Goal: Task Accomplishment & Management: Complete application form

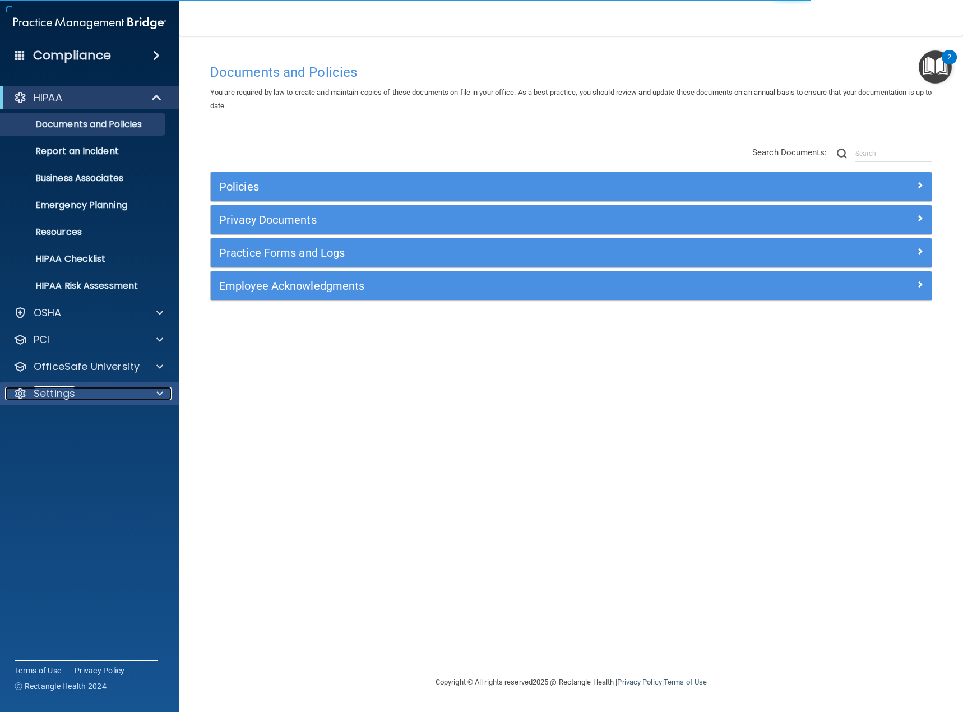
click at [75, 398] on p "Settings" at bounding box center [54, 393] width 41 height 13
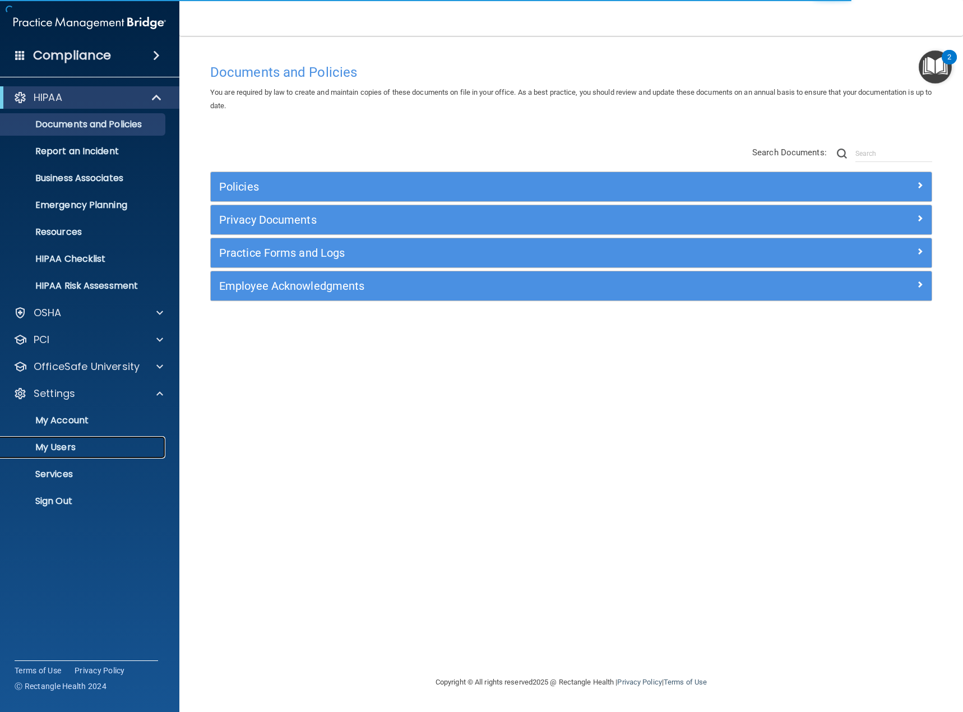
click at [70, 449] on p "My Users" at bounding box center [83, 447] width 153 height 11
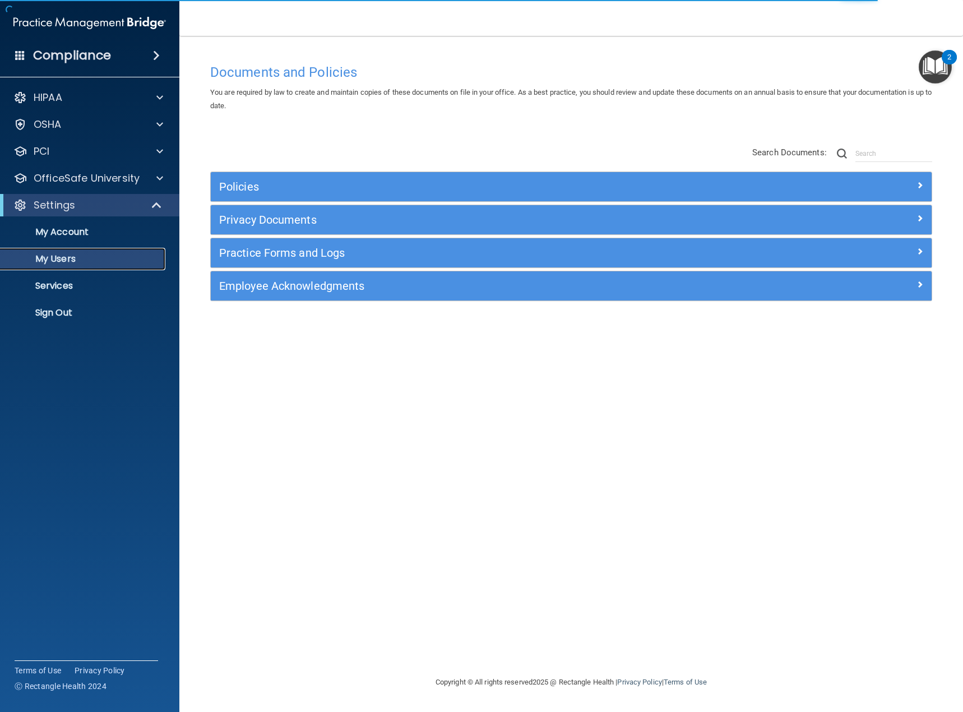
select select "20"
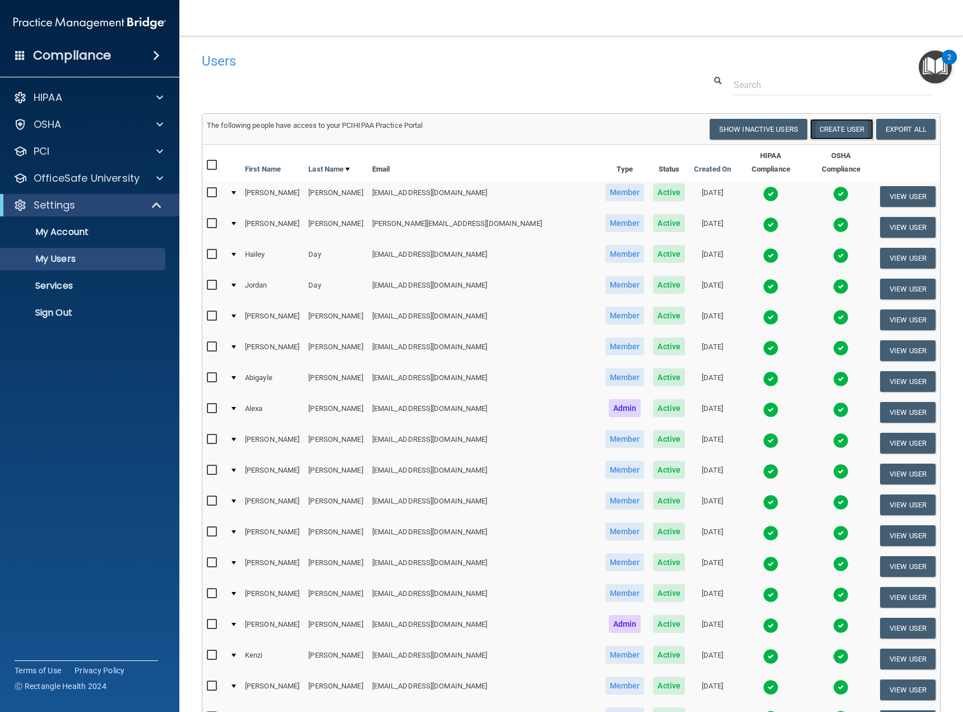
click at [823, 135] on button "Create User" at bounding box center [841, 129] width 63 height 21
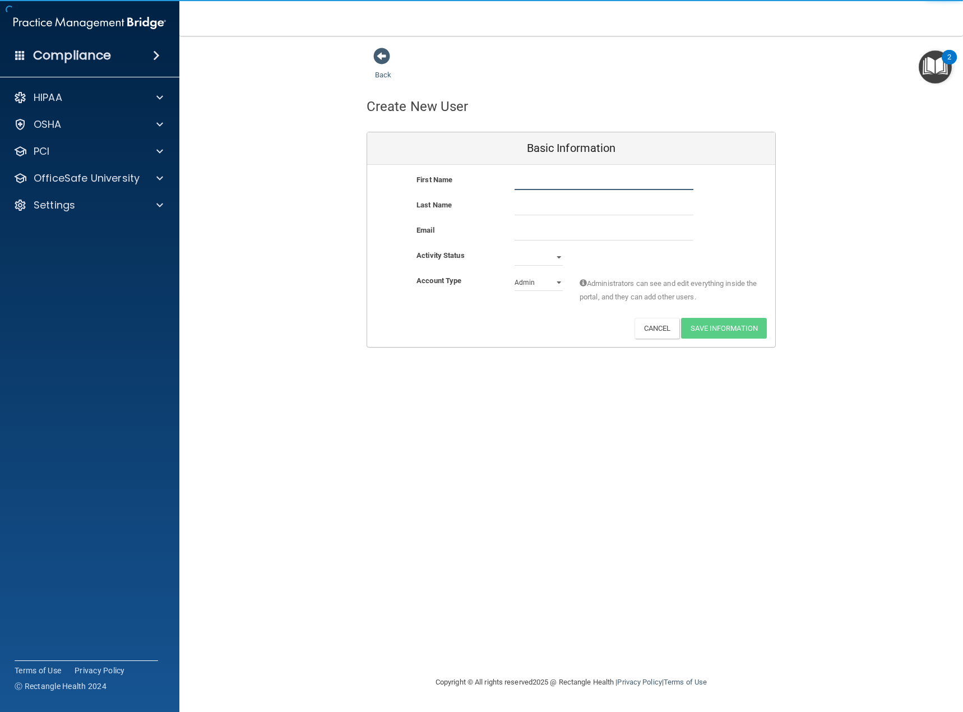
click at [535, 186] on input "text" at bounding box center [604, 181] width 179 height 17
type input "carly"
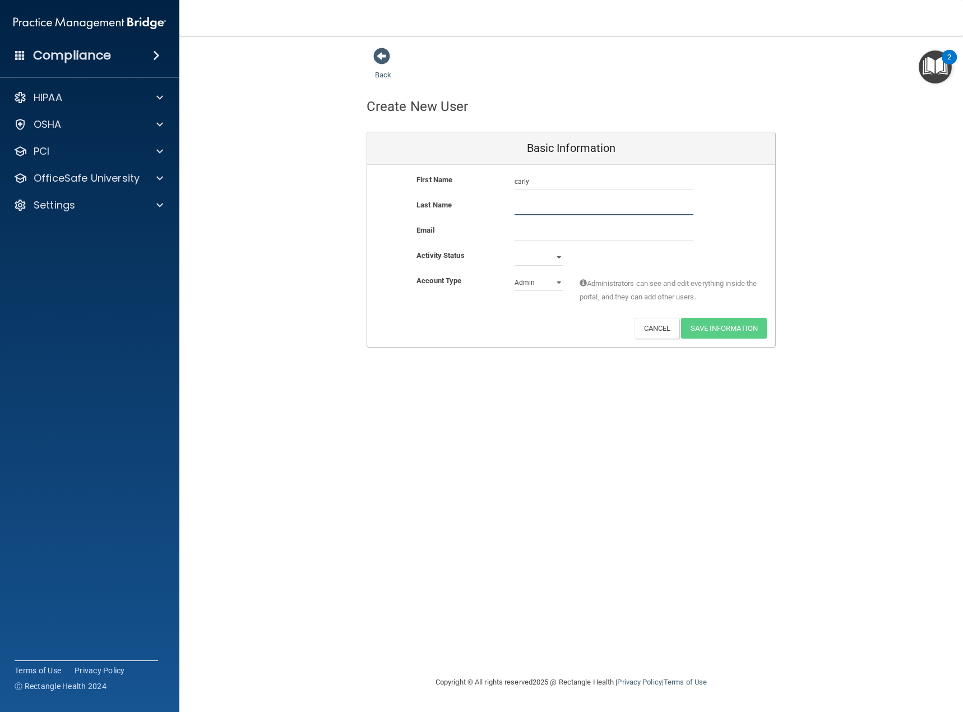
click at [534, 207] on input "text" at bounding box center [604, 207] width 179 height 17
type input "[PERSON_NAME]"
click at [530, 233] on input "email" at bounding box center [604, 232] width 179 height 17
type input "[EMAIL_ADDRESS][DOMAIN_NAME]"
click at [560, 259] on select "Active Inactive" at bounding box center [539, 257] width 48 height 17
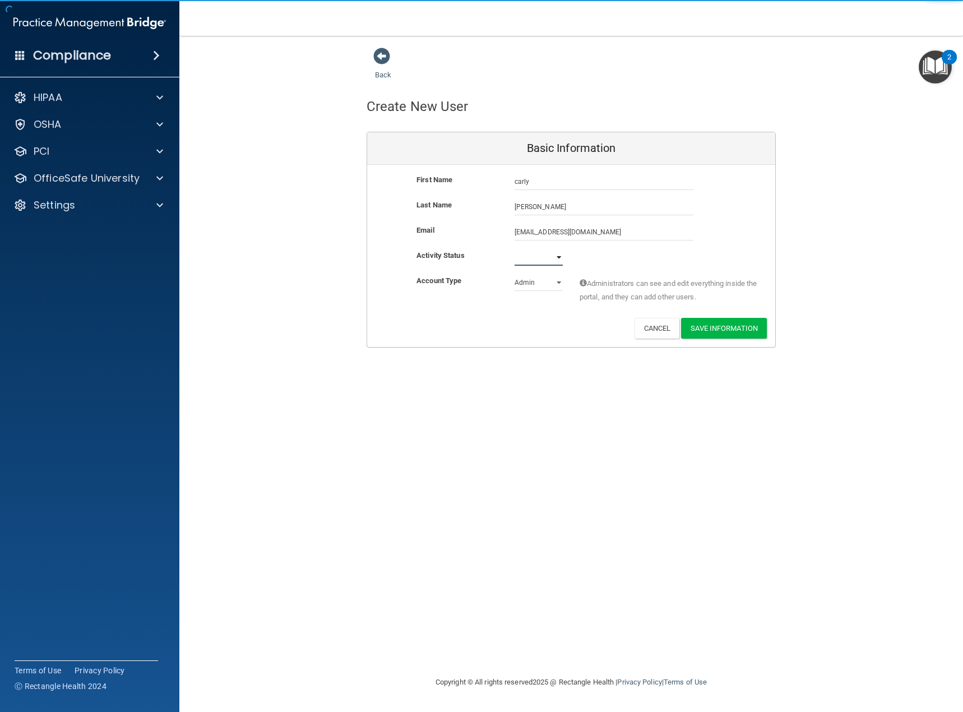
select select "active"
click at [515, 249] on select "Active Inactive" at bounding box center [539, 257] width 48 height 17
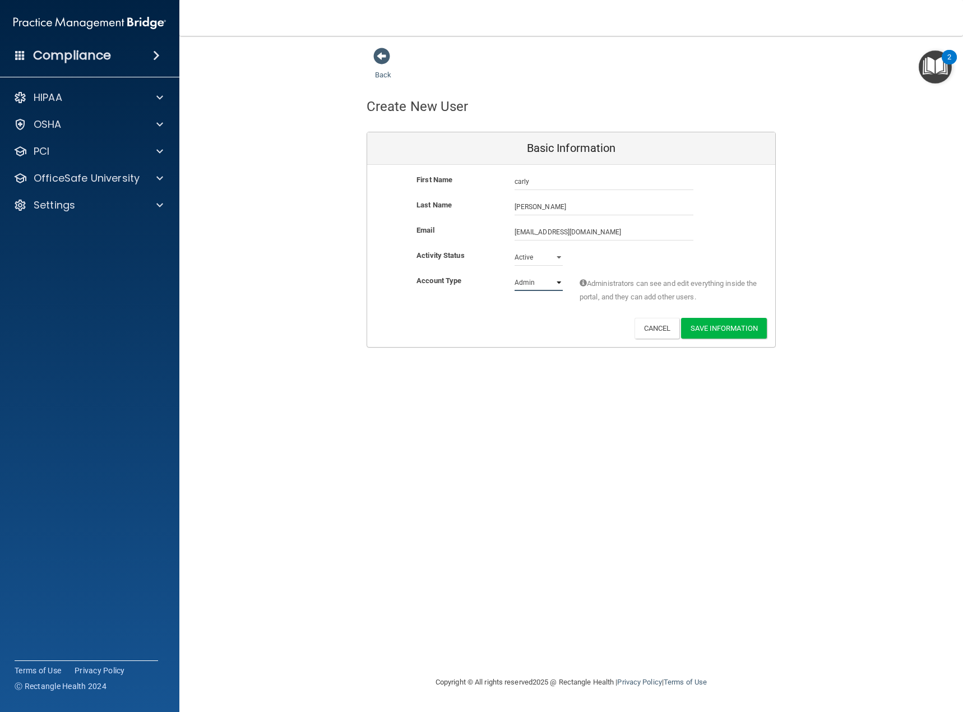
click at [561, 284] on select "Admin Member" at bounding box center [539, 282] width 48 height 17
select select "practice_member"
click at [515, 274] on select "Admin Member" at bounding box center [539, 282] width 48 height 17
click at [722, 327] on button "Save Information" at bounding box center [724, 328] width 86 height 21
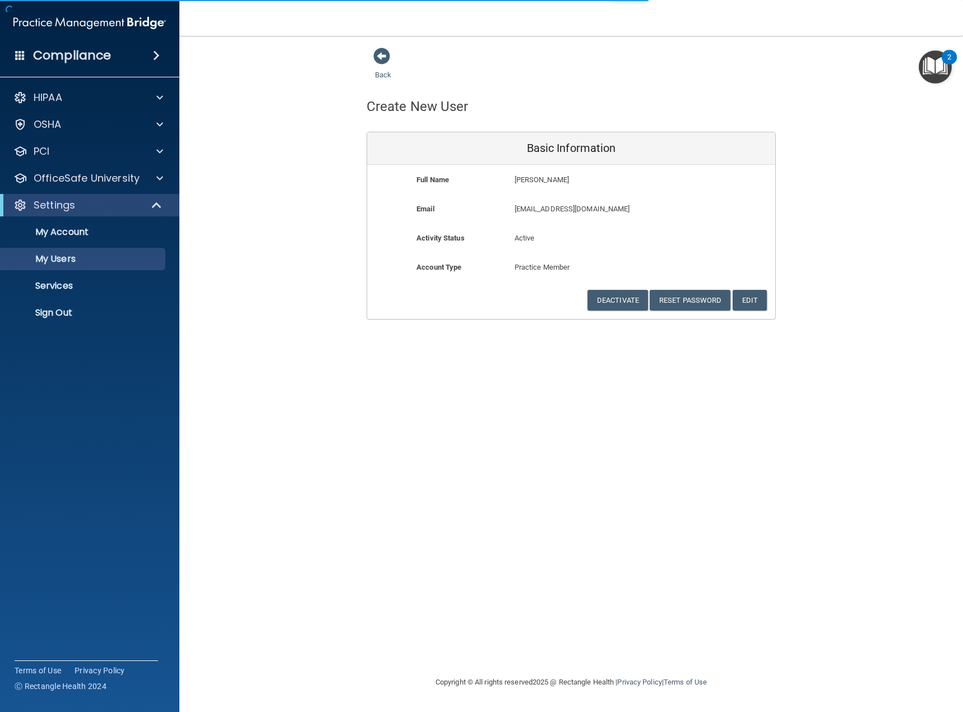
select select "20"
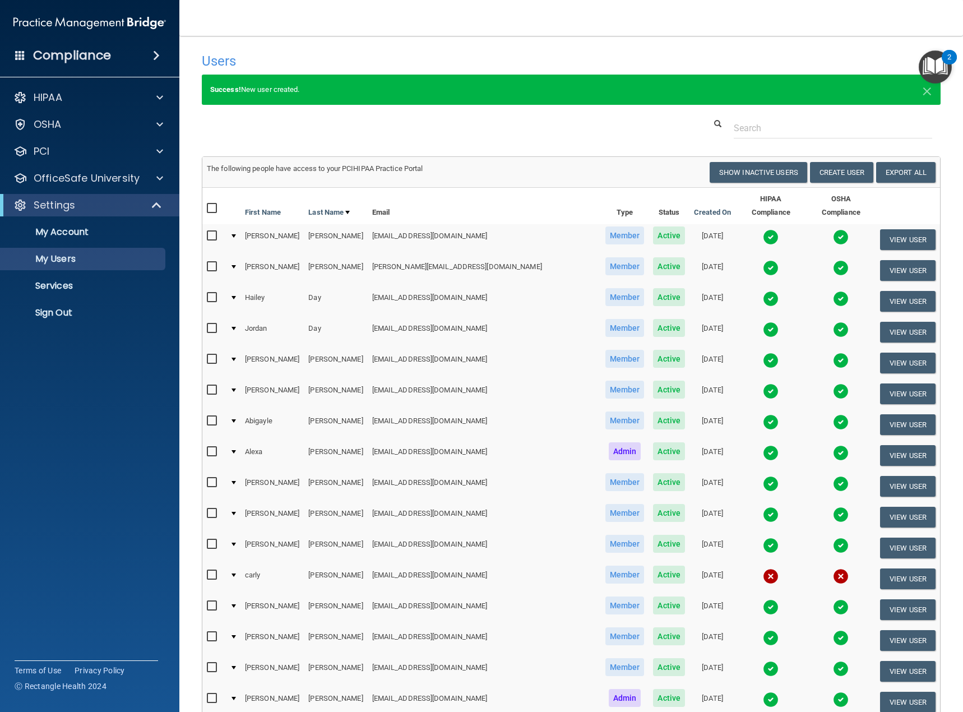
click at [210, 571] on input "checkbox" at bounding box center [213, 575] width 13 height 9
checkbox input "true"
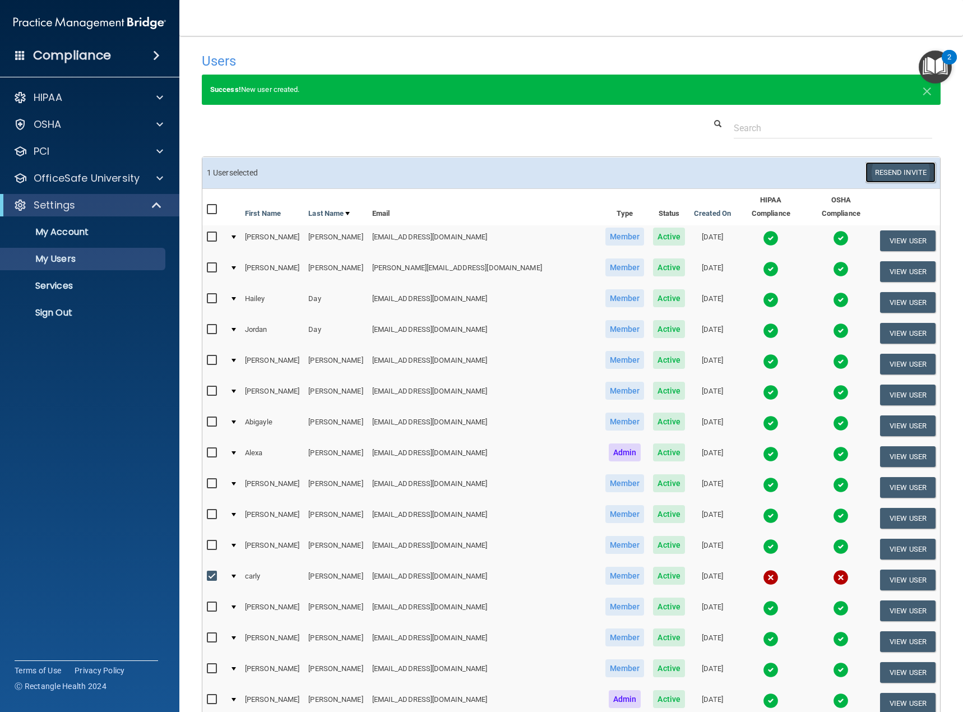
click at [888, 172] on button "Resend Invite" at bounding box center [901, 172] width 70 height 21
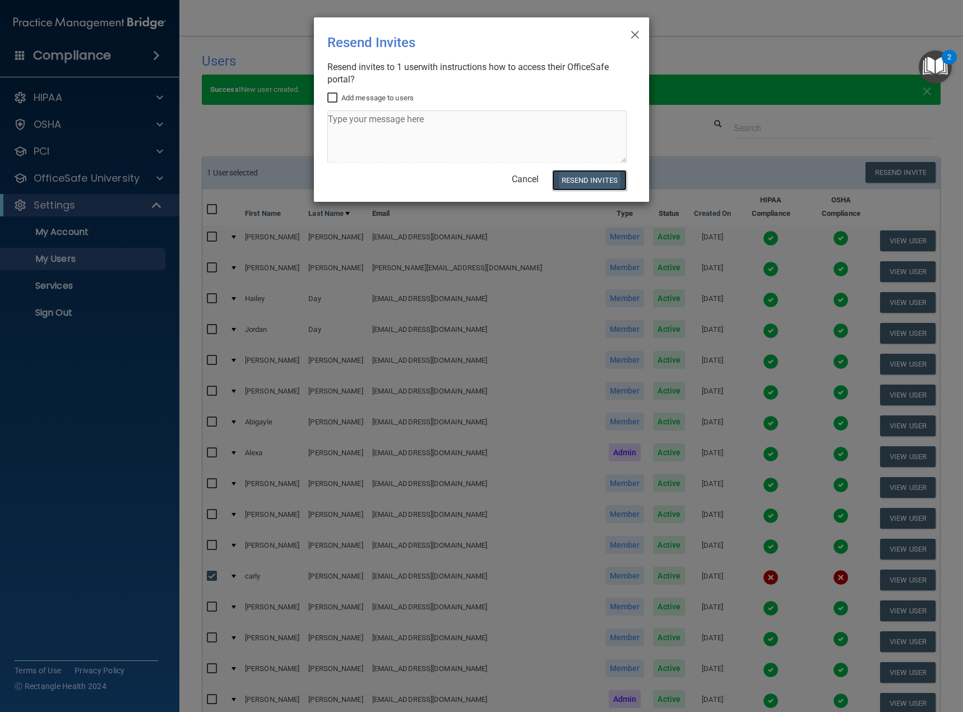
click at [586, 178] on button "Resend Invites" at bounding box center [589, 180] width 75 height 21
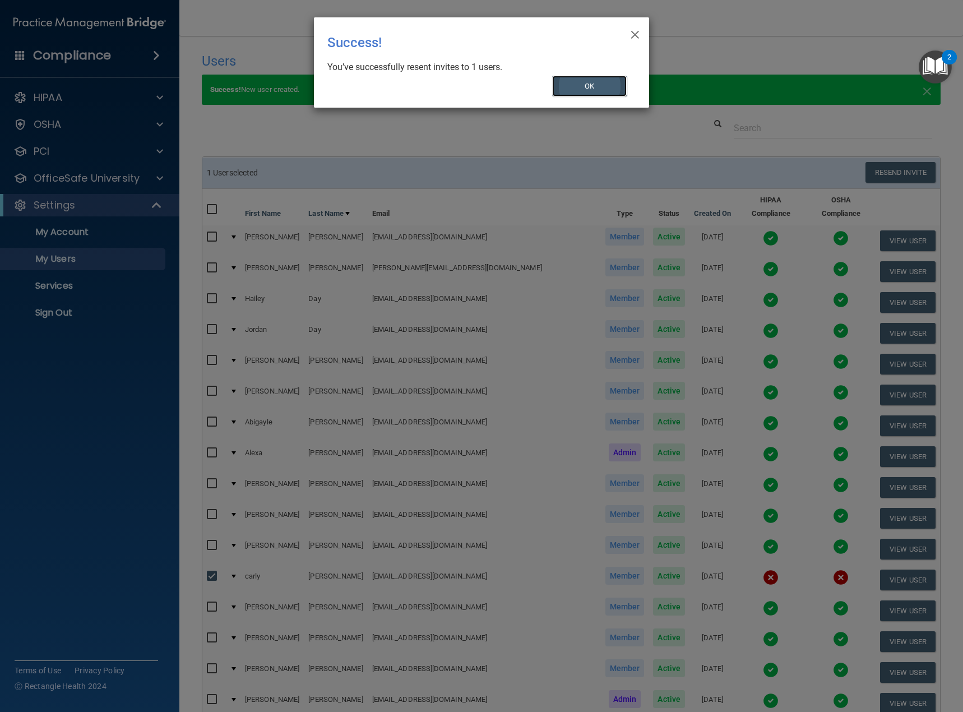
click at [593, 87] on button "OK" at bounding box center [589, 86] width 75 height 21
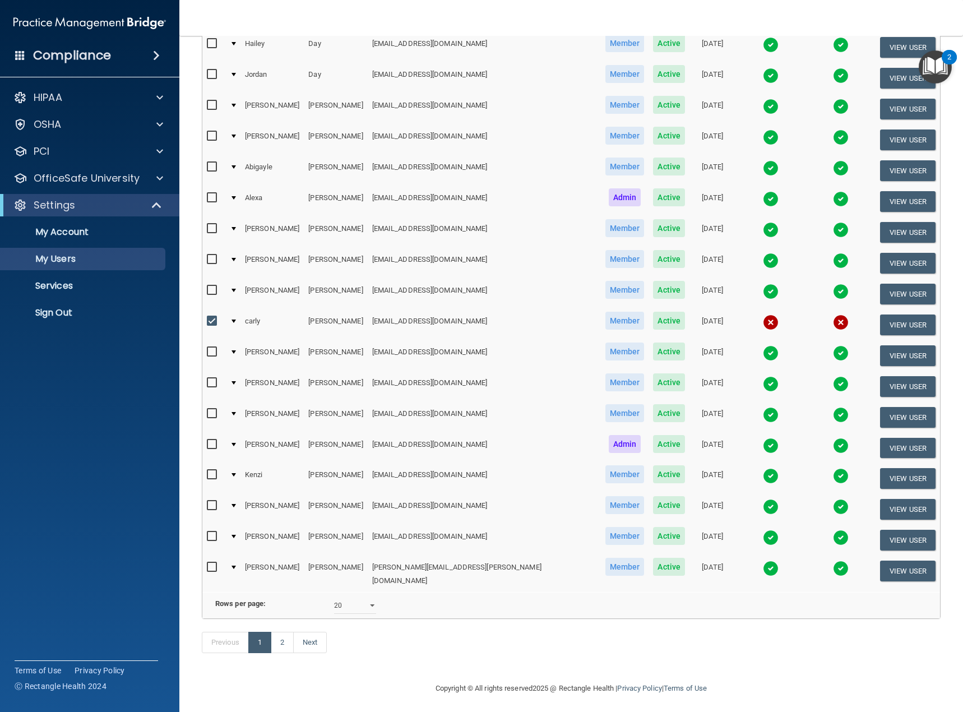
scroll to position [260, 0]
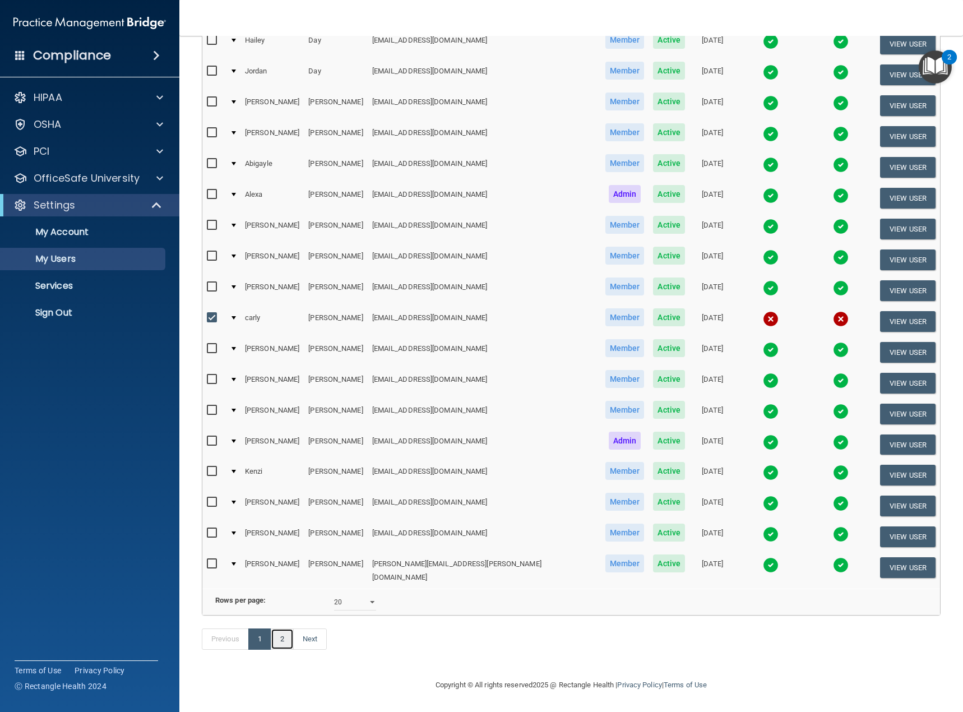
click at [290, 637] on link "2" at bounding box center [282, 639] width 23 height 21
select select "20"
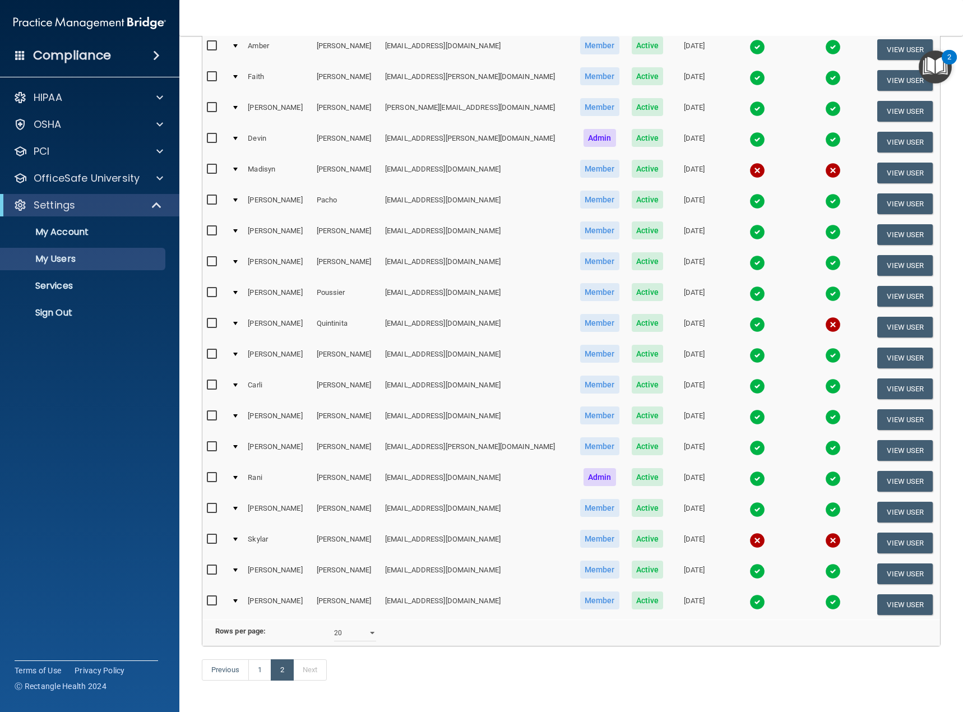
scroll to position [112, 0]
